Goal: Transaction & Acquisition: Purchase product/service

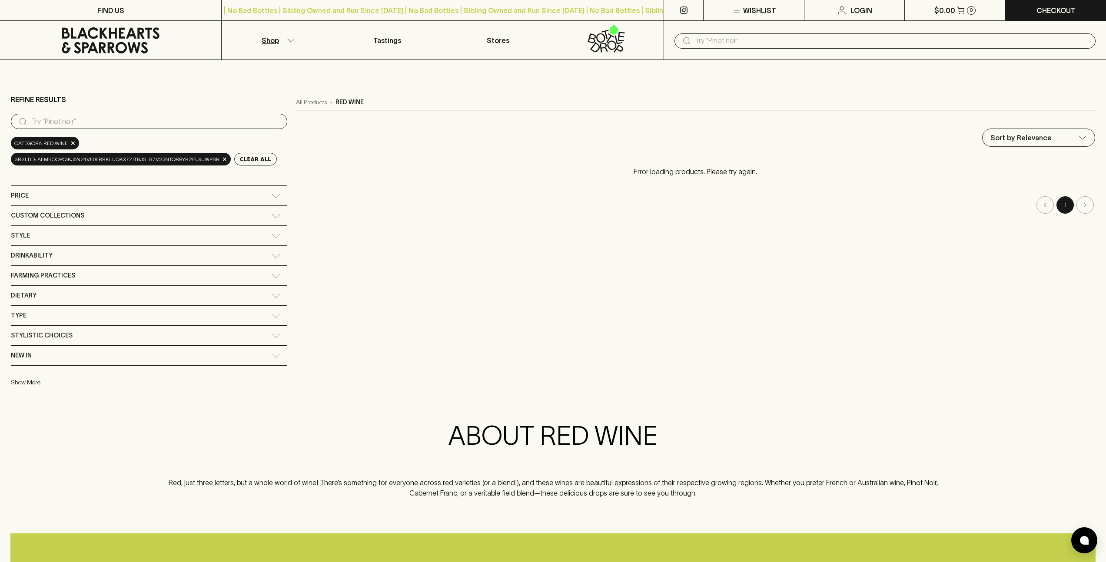
click at [287, 39] on icon "button" at bounding box center [291, 40] width 9 height 4
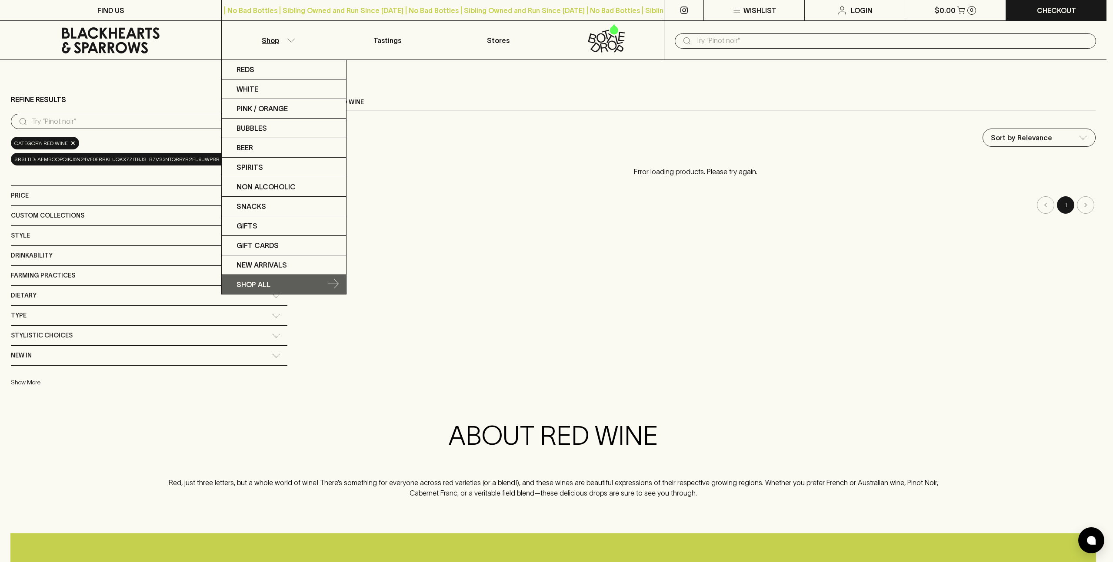
click at [250, 288] on p "SHOP ALL" at bounding box center [253, 284] width 34 height 10
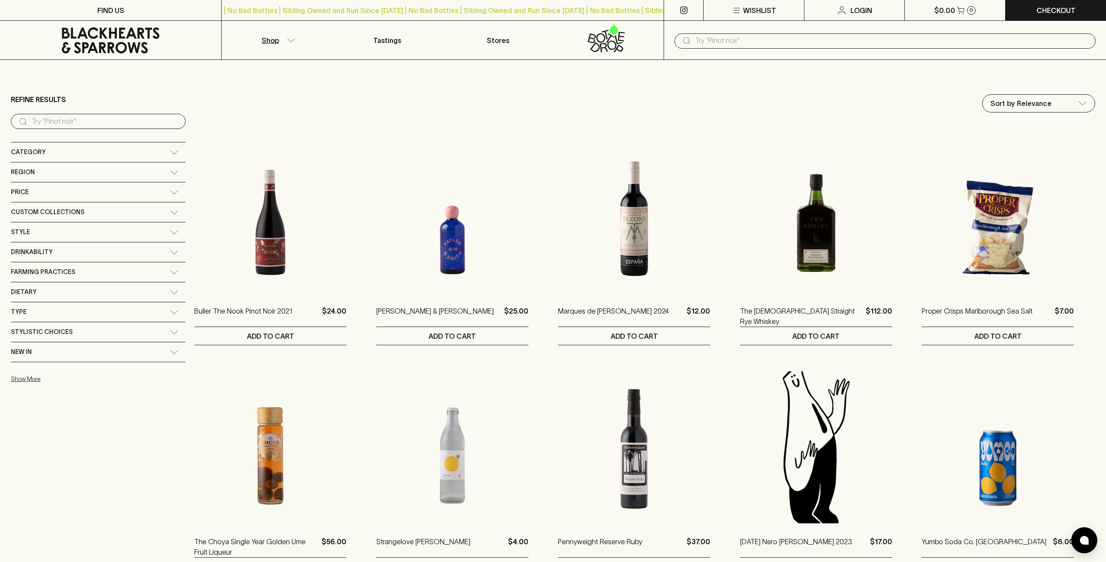
click at [33, 194] on div "Price" at bounding box center [90, 192] width 159 height 11
type input "96"
drag, startPoint x: 17, startPoint y: 213, endPoint x: 48, endPoint y: 214, distance: 30.4
click at [60, 214] on span "$96" at bounding box center [64, 213] width 9 height 9
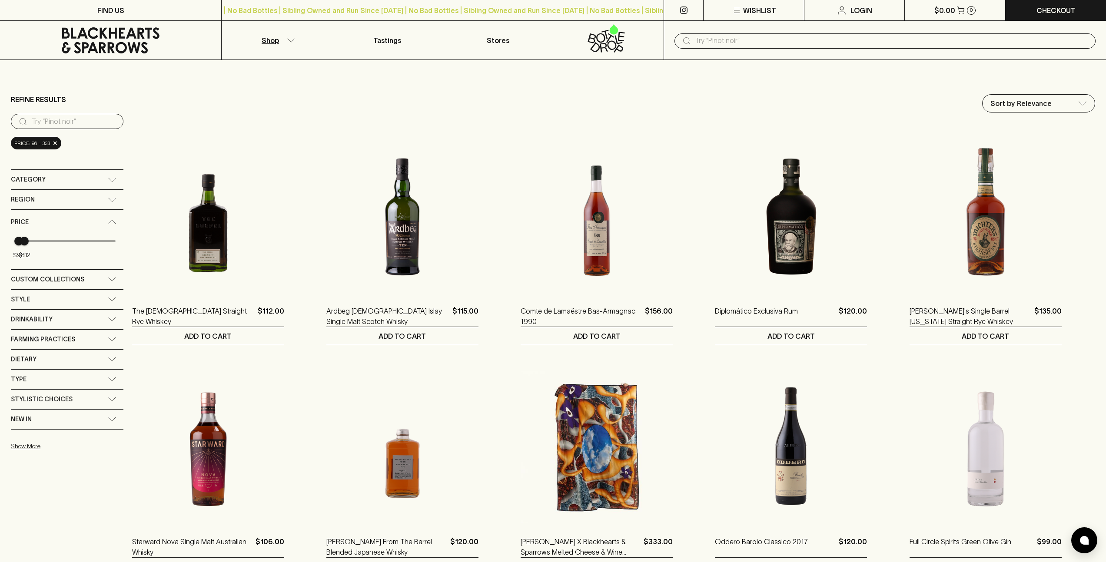
type input "111"
drag, startPoint x: 102, startPoint y: 238, endPoint x: 24, endPoint y: 237, distance: 78.2
click at [24, 237] on span "$111" at bounding box center [24, 241] width 9 height 9
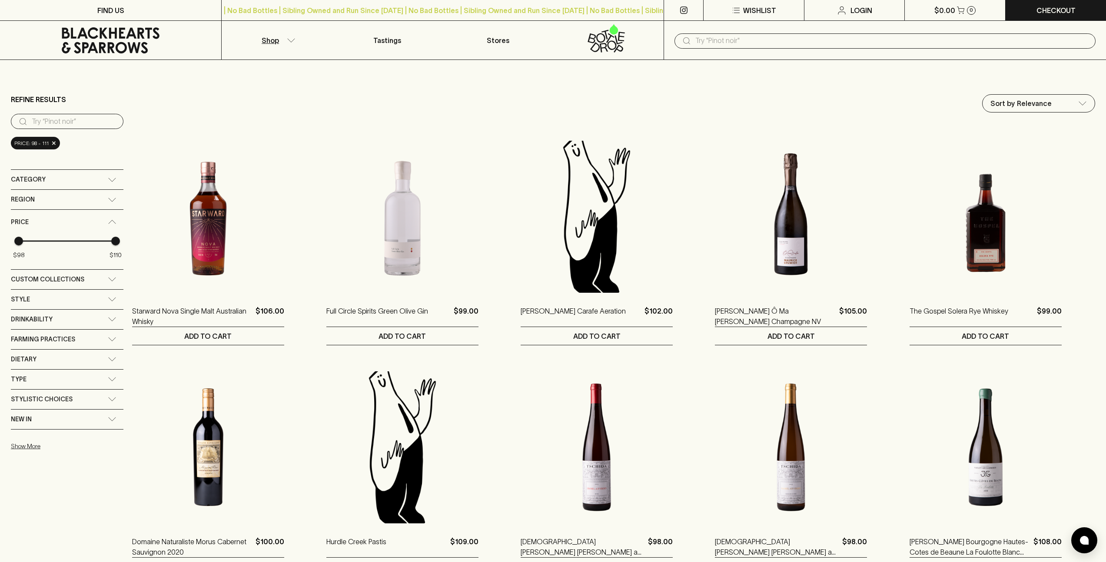
click at [44, 183] on div "Category" at bounding box center [59, 179] width 97 height 11
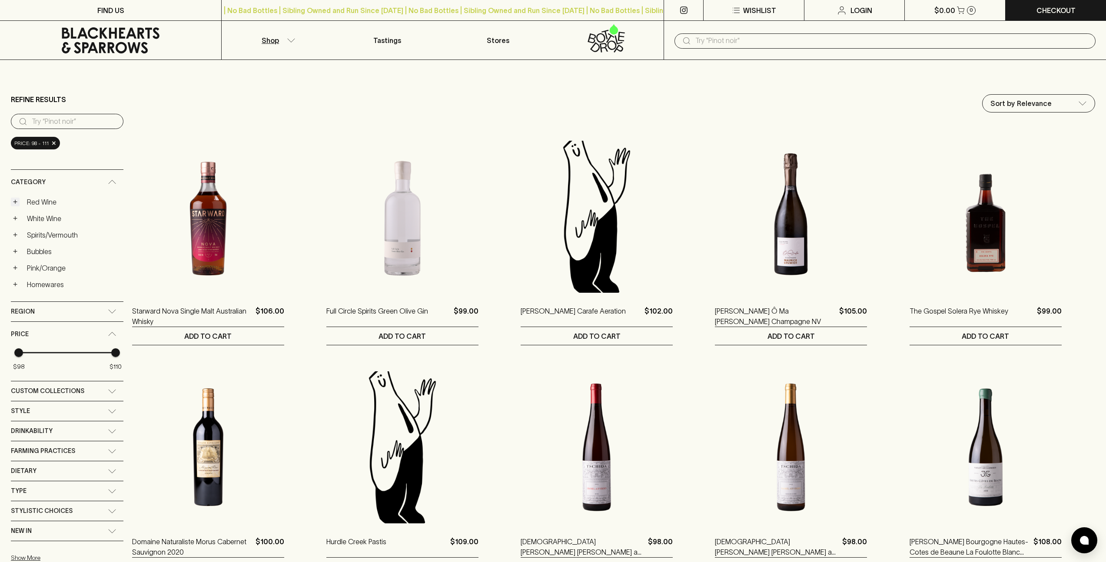
click at [15, 203] on button "+" at bounding box center [15, 202] width 9 height 9
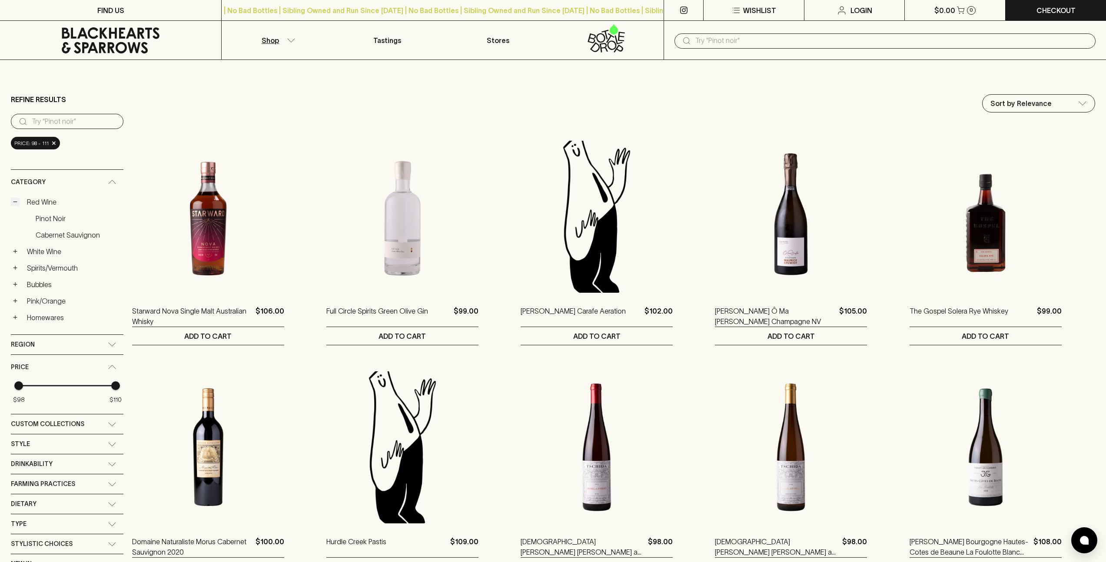
click at [15, 203] on button "−" at bounding box center [15, 202] width 9 height 9
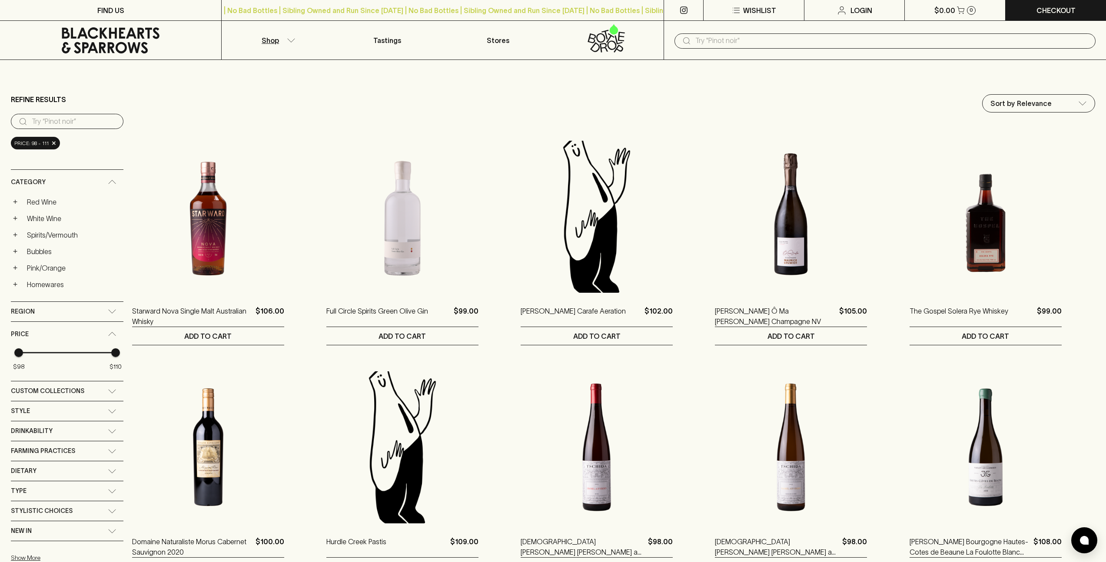
click at [68, 182] on div "Category" at bounding box center [59, 182] width 97 height 11
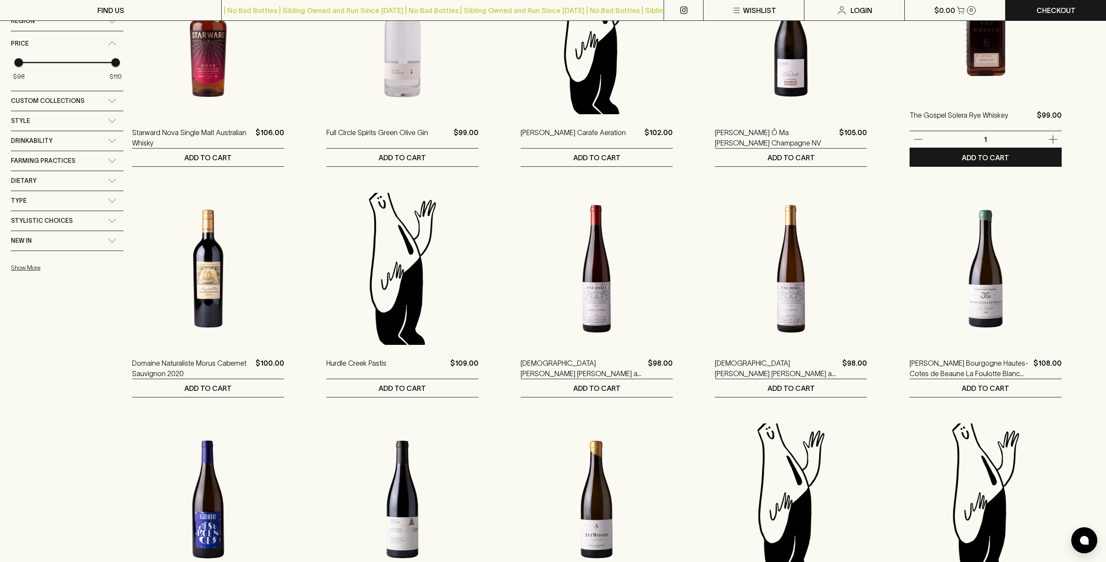
scroll to position [183, 0]
